Goal: Use online tool/utility

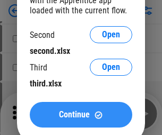
click at [81, 114] on span "Continue" at bounding box center [74, 114] width 31 height 9
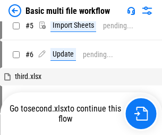
scroll to position [0, 0]
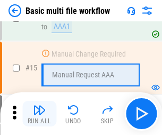
click at [39, 113] on img "button" at bounding box center [39, 109] width 13 height 13
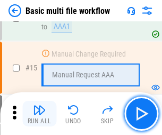
scroll to position [709, 0]
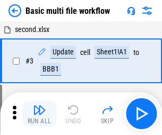
click at [39, 113] on img "button" at bounding box center [39, 109] width 13 height 13
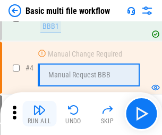
click at [39, 113] on img "button" at bounding box center [39, 109] width 13 height 13
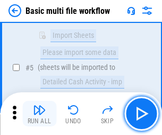
click at [39, 113] on img "button" at bounding box center [39, 109] width 13 height 13
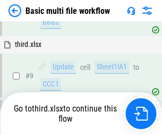
scroll to position [371, 0]
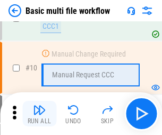
click at [39, 113] on img "button" at bounding box center [39, 109] width 13 height 13
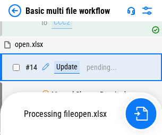
scroll to position [557, 0]
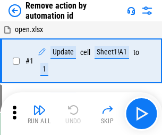
scroll to position [39, 0]
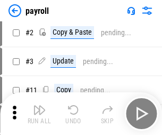
click at [39, 113] on img "button" at bounding box center [39, 109] width 13 height 13
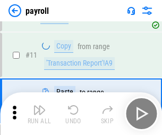
scroll to position [77, 0]
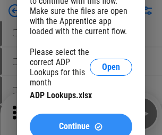
click at [81, 122] on span "Continue" at bounding box center [74, 126] width 31 height 9
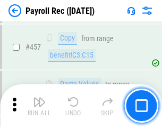
scroll to position [5675, 0]
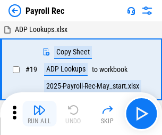
click at [39, 113] on img "button" at bounding box center [39, 109] width 13 height 13
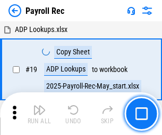
scroll to position [65, 0]
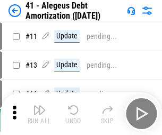
click at [39, 113] on img "button" at bounding box center [39, 109] width 13 height 13
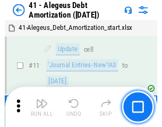
scroll to position [132, 0]
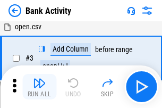
click at [39, 87] on img "button" at bounding box center [39, 83] width 13 height 13
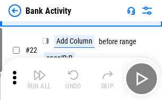
scroll to position [285, 0]
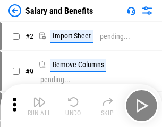
click at [39, 105] on img "button" at bounding box center [39, 101] width 13 height 13
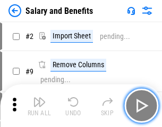
scroll to position [14, 0]
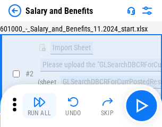
click at [39, 105] on img "button" at bounding box center [39, 101] width 13 height 13
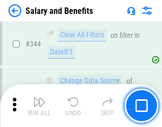
scroll to position [4986, 0]
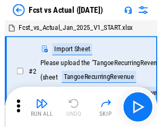
scroll to position [14, 0]
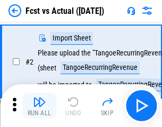
click at [39, 105] on img "button" at bounding box center [39, 101] width 13 height 13
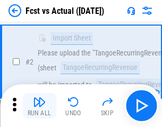
click at [39, 105] on img "button" at bounding box center [39, 101] width 13 height 13
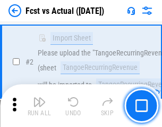
scroll to position [100, 0]
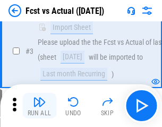
click at [39, 105] on img "button" at bounding box center [39, 101] width 13 height 13
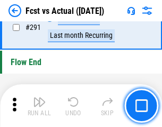
scroll to position [5039, 0]
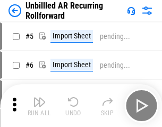
scroll to position [23, 0]
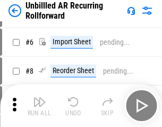
click at [39, 105] on img "button" at bounding box center [39, 101] width 13 height 13
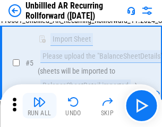
click at [39, 105] on img "button" at bounding box center [39, 101] width 13 height 13
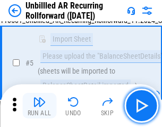
scroll to position [100, 0]
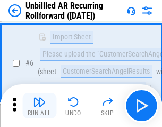
click at [39, 105] on img "button" at bounding box center [39, 101] width 13 height 13
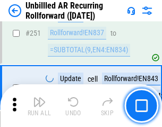
scroll to position [3617, 0]
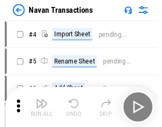
scroll to position [17, 0]
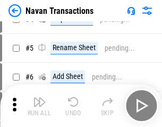
click at [39, 105] on img "button" at bounding box center [39, 101] width 13 height 13
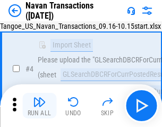
click at [39, 105] on img "button" at bounding box center [39, 101] width 13 height 13
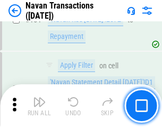
scroll to position [3452, 0]
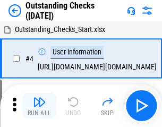
click at [39, 105] on img "button" at bounding box center [39, 101] width 13 height 13
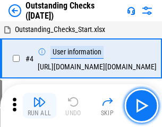
scroll to position [45, 0]
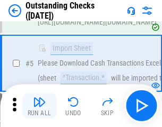
click at [39, 105] on img "button" at bounding box center [39, 101] width 13 height 13
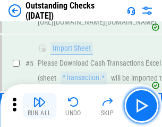
scroll to position [111, 0]
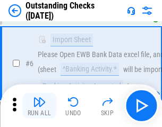
click at [39, 105] on img "button" at bounding box center [39, 101] width 13 height 13
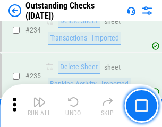
scroll to position [3233, 0]
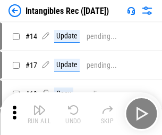
click at [39, 113] on img "button" at bounding box center [39, 109] width 13 height 13
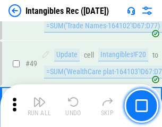
scroll to position [415, 0]
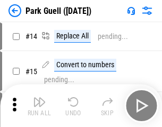
click at [39, 105] on img "button" at bounding box center [39, 101] width 13 height 13
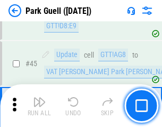
scroll to position [1332, 0]
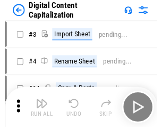
scroll to position [23, 0]
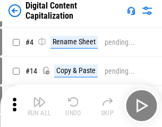
click at [39, 105] on img "button" at bounding box center [39, 101] width 13 height 13
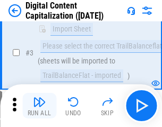
click at [39, 105] on img "button" at bounding box center [39, 101] width 13 height 13
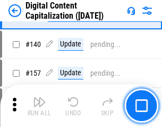
scroll to position [1121, 0]
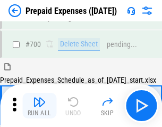
click at [39, 105] on img "button" at bounding box center [39, 101] width 13 height 13
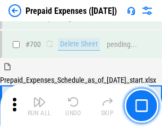
scroll to position [2865, 0]
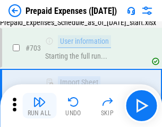
click at [39, 105] on img "button" at bounding box center [39, 101] width 13 height 13
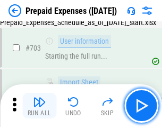
scroll to position [2928, 0]
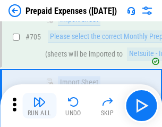
click at [39, 105] on img "button" at bounding box center [39, 101] width 13 height 13
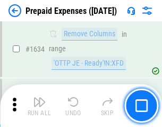
scroll to position [10367, 0]
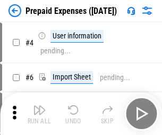
click at [39, 113] on img "button" at bounding box center [39, 109] width 13 height 13
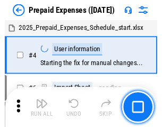
scroll to position [47, 0]
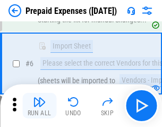
click at [39, 105] on img "button" at bounding box center [39, 101] width 13 height 13
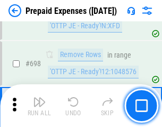
scroll to position [3708, 0]
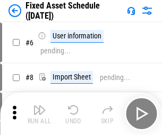
click at [39, 113] on img "button" at bounding box center [39, 109] width 13 height 13
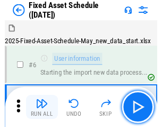
scroll to position [58, 0]
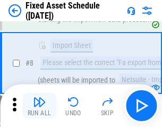
click at [39, 105] on img "button" at bounding box center [39, 101] width 13 height 13
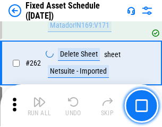
scroll to position [3394, 0]
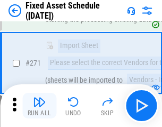
click at [39, 105] on img "button" at bounding box center [39, 101] width 13 height 13
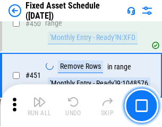
scroll to position [4760, 0]
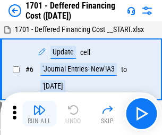
click at [39, 113] on img "button" at bounding box center [39, 109] width 13 height 13
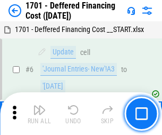
scroll to position [128, 0]
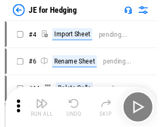
scroll to position [2, 0]
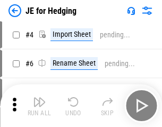
click at [39, 105] on img "button" at bounding box center [39, 101] width 13 height 13
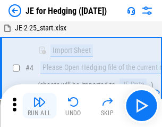
click at [39, 105] on img "button" at bounding box center [39, 101] width 13 height 13
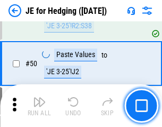
scroll to position [689, 0]
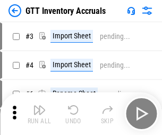
click at [39, 105] on img "button" at bounding box center [39, 109] width 13 height 13
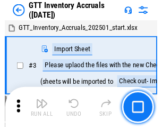
scroll to position [2, 0]
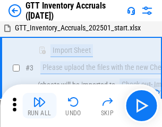
click at [39, 105] on img "button" at bounding box center [39, 101] width 13 height 13
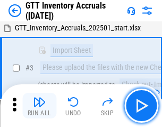
scroll to position [69, 0]
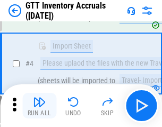
click at [39, 105] on img "button" at bounding box center [39, 101] width 13 height 13
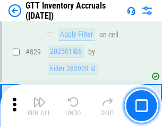
scroll to position [8082, 0]
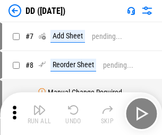
click at [39, 113] on img "button" at bounding box center [39, 109] width 13 height 13
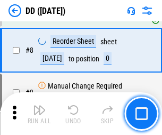
scroll to position [103, 0]
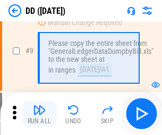
click at [39, 113] on img "button" at bounding box center [39, 109] width 13 height 13
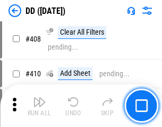
scroll to position [4764, 0]
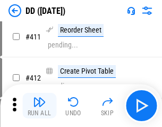
click at [39, 105] on img "button" at bounding box center [39, 101] width 13 height 13
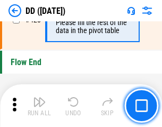
scroll to position [5096, 0]
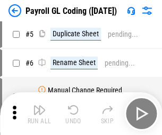
click at [39, 113] on img "button" at bounding box center [39, 109] width 13 height 13
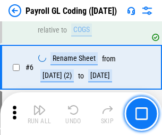
scroll to position [128, 0]
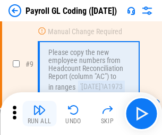
click at [39, 113] on img "button" at bounding box center [39, 109] width 13 height 13
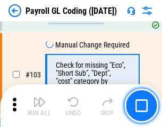
scroll to position [2498, 0]
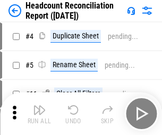
click at [39, 113] on img "button" at bounding box center [39, 109] width 13 height 13
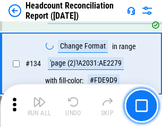
scroll to position [1280, 0]
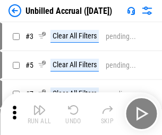
click at [39, 113] on img "button" at bounding box center [39, 109] width 13 height 13
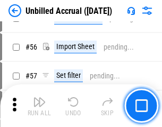
scroll to position [1112, 0]
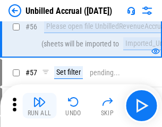
click at [39, 105] on img "button" at bounding box center [39, 101] width 13 height 13
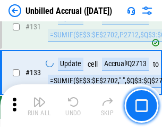
scroll to position [3172, 0]
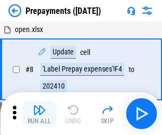
click at [39, 113] on img "button" at bounding box center [39, 109] width 13 height 13
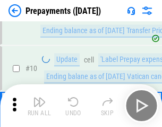
scroll to position [67, 0]
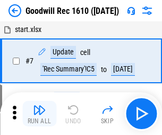
click at [39, 113] on img "button" at bounding box center [39, 109] width 13 height 13
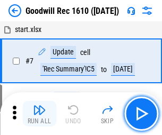
scroll to position [182, 0]
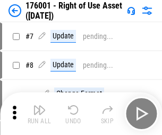
click at [39, 113] on img "button" at bounding box center [39, 109] width 13 height 13
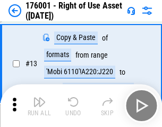
scroll to position [69, 0]
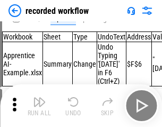
click at [39, 105] on img "button" at bounding box center [39, 101] width 13 height 13
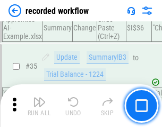
scroll to position [3328, 0]
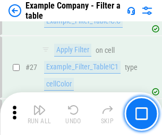
scroll to position [974, 0]
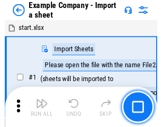
scroll to position [17, 0]
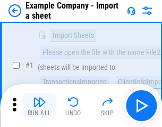
click at [39, 105] on img "button" at bounding box center [39, 101] width 13 height 13
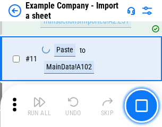
scroll to position [235, 0]
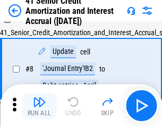
click at [39, 105] on img "button" at bounding box center [39, 101] width 13 height 13
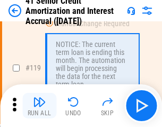
click at [39, 105] on img "button" at bounding box center [39, 101] width 13 height 13
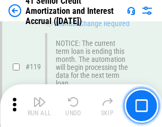
scroll to position [1005, 0]
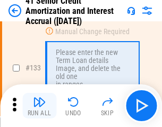
click at [39, 105] on img "button" at bounding box center [39, 101] width 13 height 13
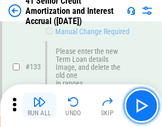
scroll to position [1113, 0]
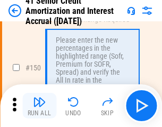
click at [39, 105] on img "button" at bounding box center [39, 101] width 13 height 13
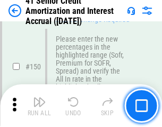
scroll to position [1225, 0]
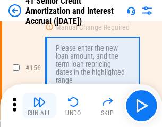
click at [39, 105] on img "button" at bounding box center [39, 101] width 13 height 13
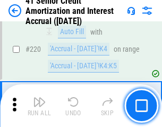
scroll to position [2385, 0]
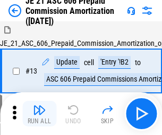
click at [39, 105] on img "button" at bounding box center [39, 109] width 13 height 13
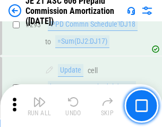
scroll to position [1959, 0]
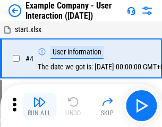
click at [39, 105] on img "button" at bounding box center [39, 101] width 13 height 13
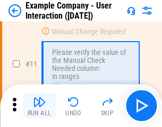
click at [39, 105] on img "button" at bounding box center [39, 101] width 13 height 13
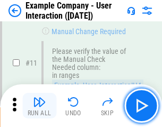
scroll to position [231, 0]
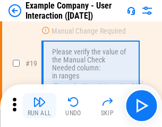
click at [39, 105] on img "button" at bounding box center [39, 101] width 13 height 13
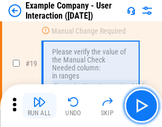
click at [39, 105] on img "button" at bounding box center [39, 101] width 13 height 13
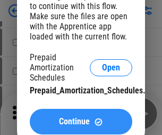
click at [81, 121] on span "Continue" at bounding box center [74, 121] width 31 height 9
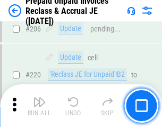
scroll to position [1380, 0]
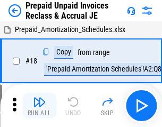
click at [39, 105] on img "button" at bounding box center [39, 101] width 13 height 13
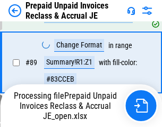
scroll to position [869, 0]
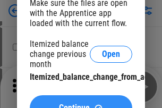
click at [81, 104] on span "Continue" at bounding box center [74, 108] width 31 height 9
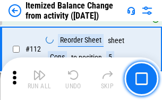
scroll to position [1781, 0]
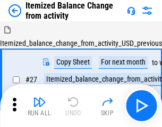
scroll to position [17, 0]
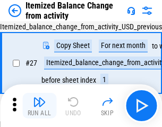
click at [39, 105] on img "button" at bounding box center [39, 101] width 13 height 13
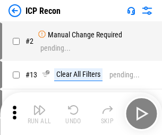
scroll to position [5, 0]
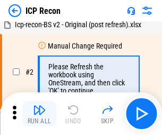
click at [39, 113] on img "button" at bounding box center [39, 109] width 13 height 13
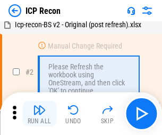
click at [39, 113] on img "button" at bounding box center [39, 109] width 13 height 13
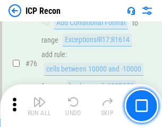
scroll to position [957, 0]
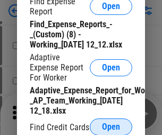
click at [111, 126] on span "Open" at bounding box center [111, 126] width 18 height 9
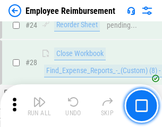
scroll to position [498, 0]
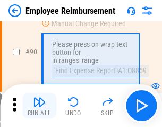
click at [39, 105] on img "button" at bounding box center [39, 101] width 13 height 13
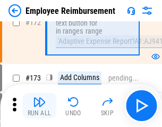
click at [39, 105] on img "button" at bounding box center [39, 101] width 13 height 13
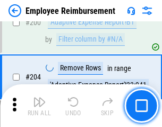
scroll to position [2694, 0]
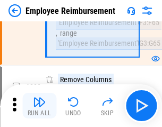
click at [39, 105] on img "button" at bounding box center [39, 101] width 13 height 13
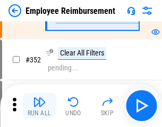
click at [39, 105] on img "button" at bounding box center [39, 101] width 13 height 13
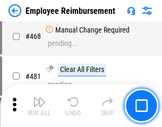
scroll to position [6510, 0]
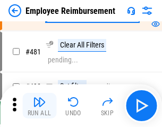
click at [39, 105] on img "button" at bounding box center [39, 101] width 13 height 13
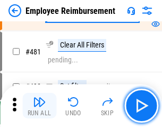
click at [39, 105] on img "button" at bounding box center [39, 101] width 13 height 13
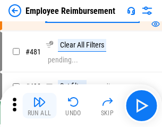
click at [39, 105] on img "button" at bounding box center [39, 101] width 13 height 13
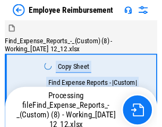
scroll to position [36, 0]
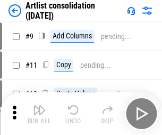
click at [39, 113] on img "button" at bounding box center [39, 109] width 13 height 13
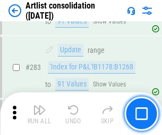
scroll to position [4404, 0]
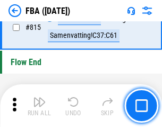
scroll to position [9532, 0]
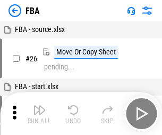
scroll to position [11, 0]
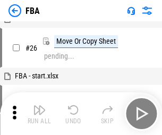
click at [39, 113] on img "button" at bounding box center [39, 109] width 13 height 13
